Goal: Transaction & Acquisition: Purchase product/service

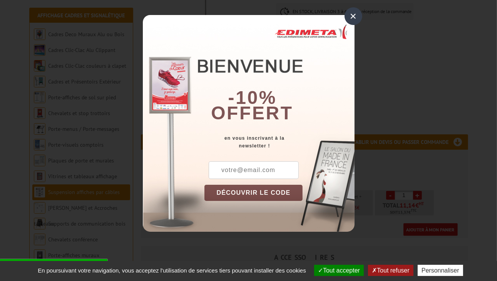
scroll to position [162, 0]
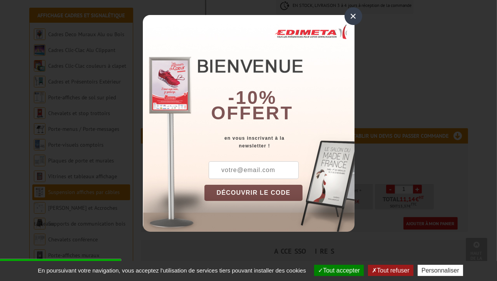
drag, startPoint x: 361, startPoint y: 15, endPoint x: 351, endPoint y: 19, distance: 11.1
click at [351, 19] on div "×" at bounding box center [353, 16] width 18 height 18
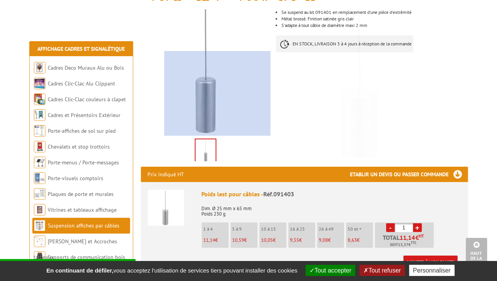
scroll to position [122, 0]
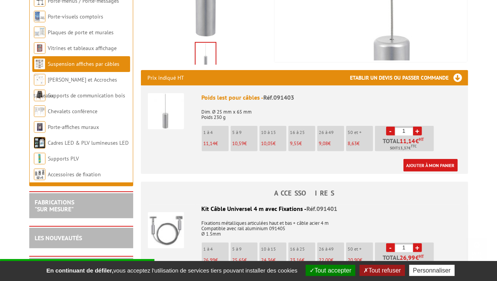
scroll to position [220, 0]
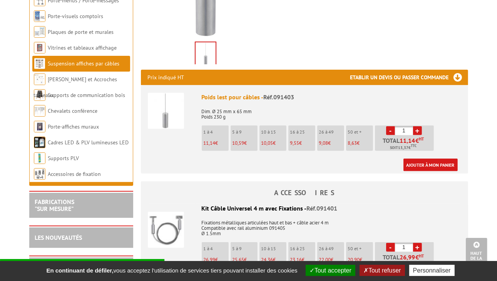
click at [419, 132] on link "+" at bounding box center [417, 130] width 9 height 9
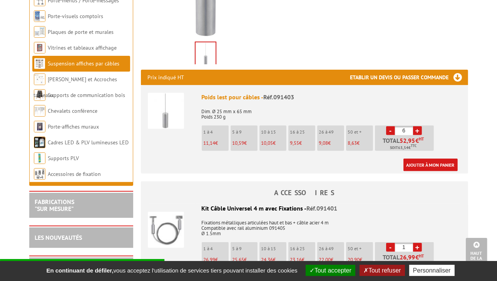
click at [419, 132] on link "+" at bounding box center [417, 130] width 9 height 9
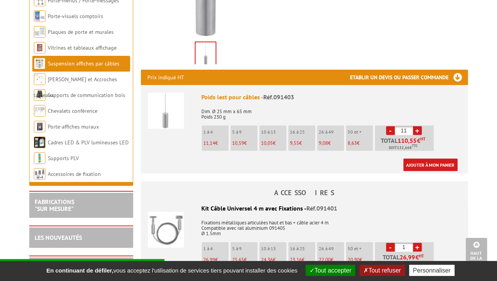
click at [419, 132] on link "+" at bounding box center [417, 130] width 9 height 9
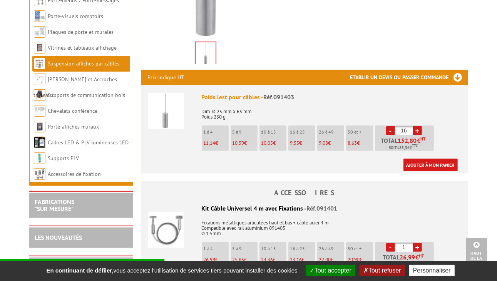
click at [392, 130] on link "-" at bounding box center [390, 130] width 9 height 9
type input "15"
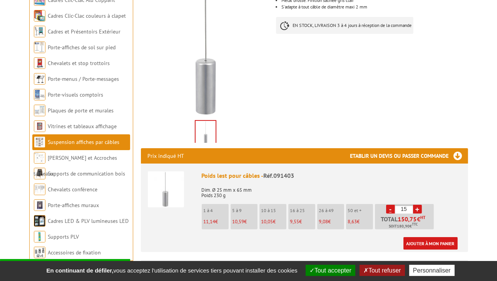
scroll to position [179, 0]
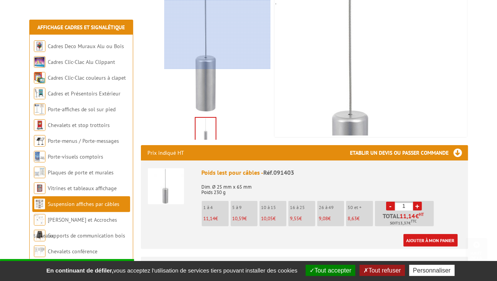
scroll to position [179, 0]
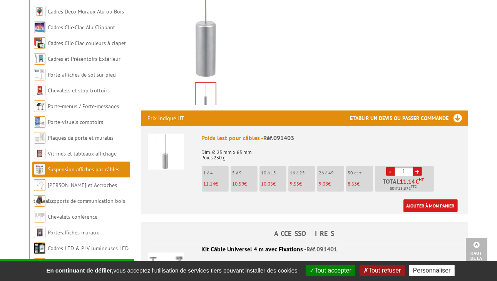
click at [416, 170] on link "+" at bounding box center [417, 171] width 9 height 9
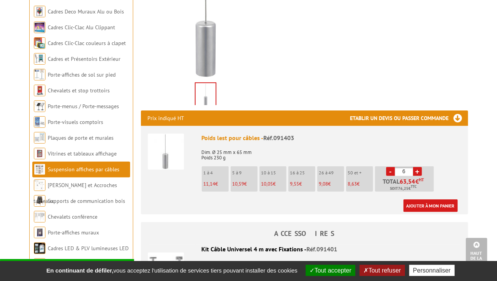
click at [416, 170] on link "+" at bounding box center [417, 171] width 9 height 9
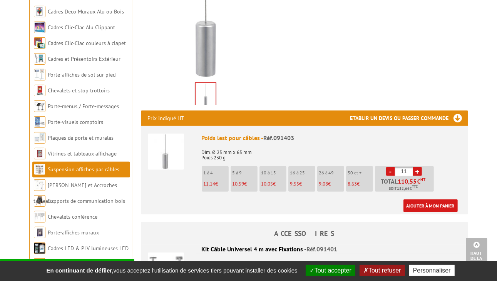
click at [416, 170] on link "+" at bounding box center [417, 171] width 9 height 9
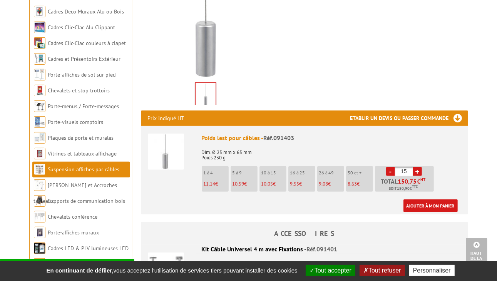
type input "16"
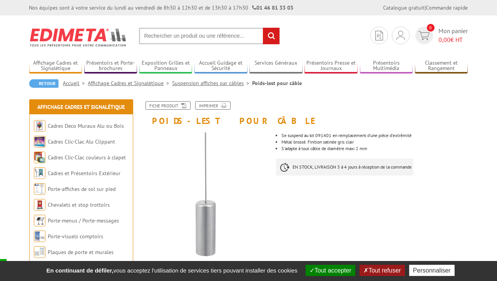
scroll to position [90, 0]
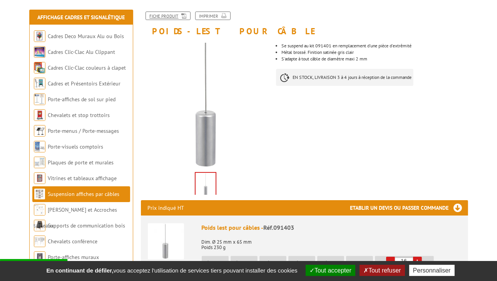
click at [179, 17] on icon at bounding box center [183, 15] width 8 height 7
